Goal: Navigation & Orientation: Find specific page/section

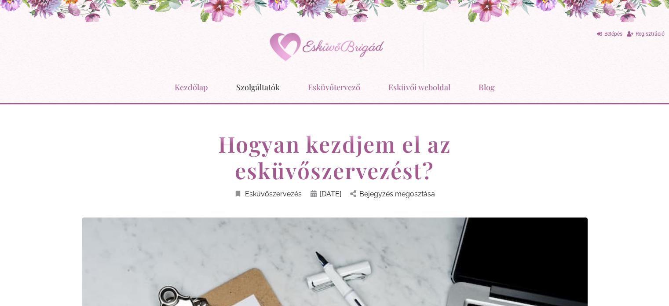
click at [251, 87] on link "Szolgáltatók" at bounding box center [258, 87] width 44 height 23
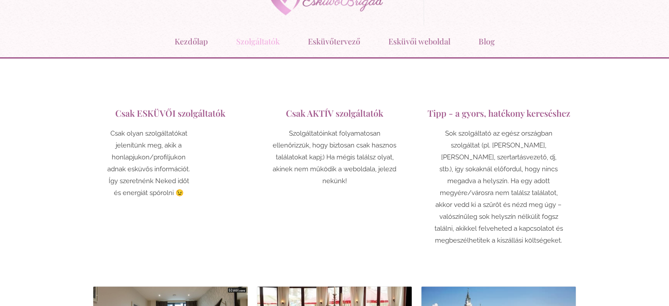
scroll to position [44, 0]
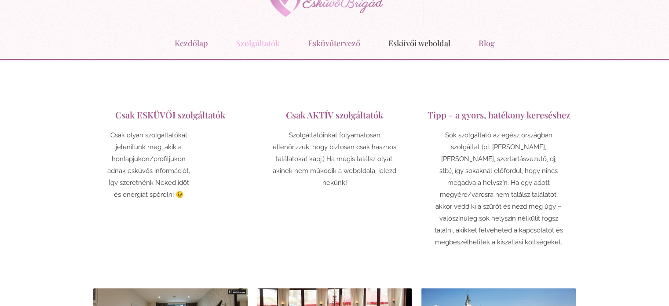
click at [428, 46] on link "Esküvői weboldal" at bounding box center [419, 43] width 62 height 23
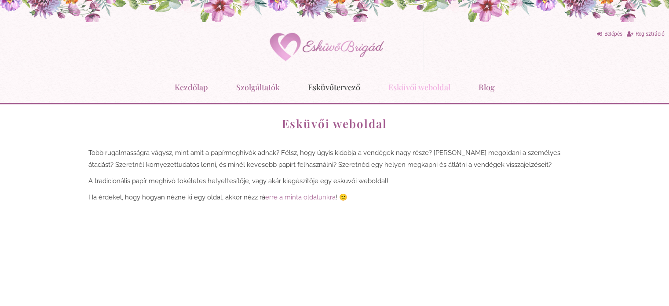
click at [333, 89] on link "Esküvőtervező" at bounding box center [334, 87] width 52 height 23
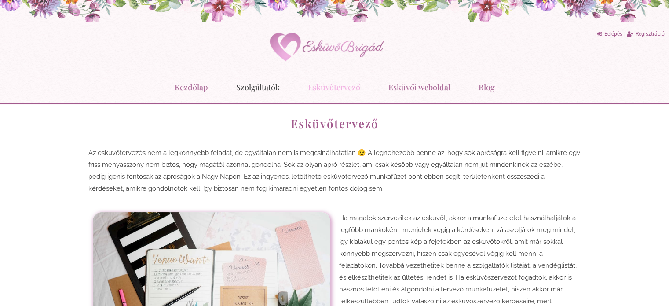
click at [255, 88] on link "Szolgáltatók" at bounding box center [258, 87] width 44 height 23
